Goal: Task Accomplishment & Management: Manage account settings

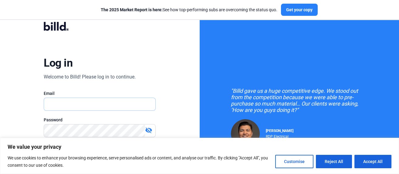
click at [59, 104] on input "text" at bounding box center [99, 104] width 111 height 12
click at [288, 160] on button "Customise" at bounding box center [294, 160] width 38 height 13
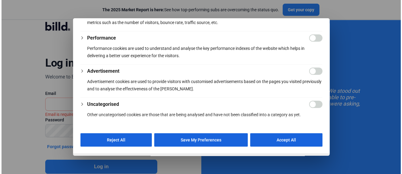
scroll to position [156, 0]
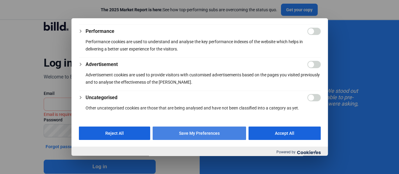
click at [188, 131] on button "Save My Preferences" at bounding box center [198, 132] width 93 height 13
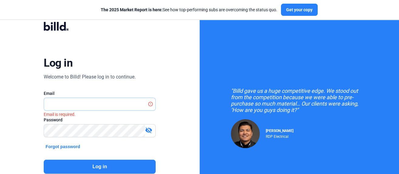
drag, startPoint x: 63, startPoint y: 106, endPoint x: 65, endPoint y: 103, distance: 3.4
click at [63, 106] on input "text" at bounding box center [96, 104] width 105 height 12
type input "[EMAIL_ADDRESS][DOMAIN_NAME]"
click at [99, 166] on button "Log in" at bounding box center [100, 166] width 112 height 14
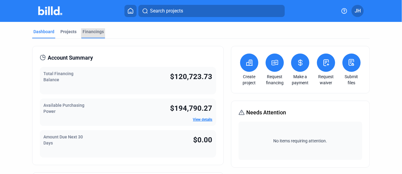
click at [92, 29] on div "Financings" at bounding box center [93, 32] width 21 height 6
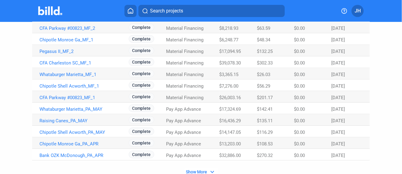
scroll to position [420, 0]
